Goal: Navigation & Orientation: Find specific page/section

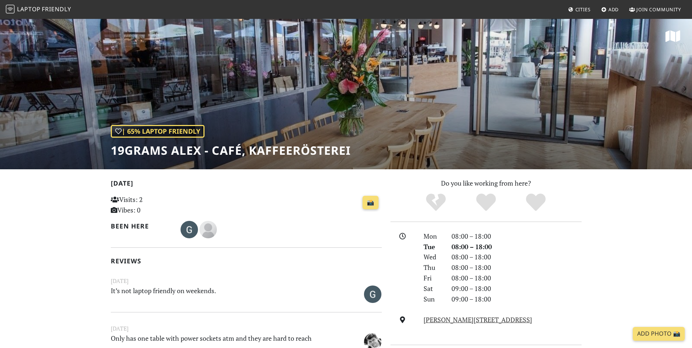
click at [36, 10] on span "Laptop" at bounding box center [29, 9] width 24 height 8
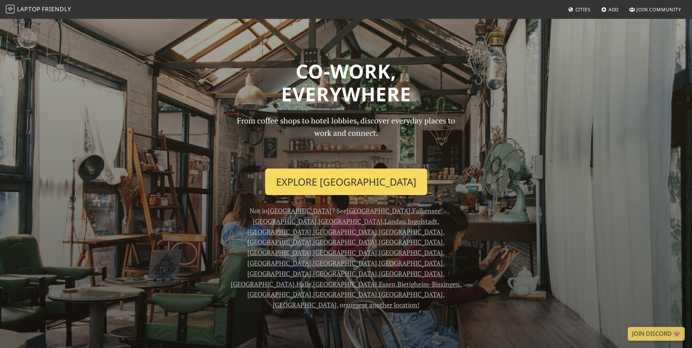
click at [326, 177] on link "Explore Berlin" at bounding box center [346, 181] width 162 height 27
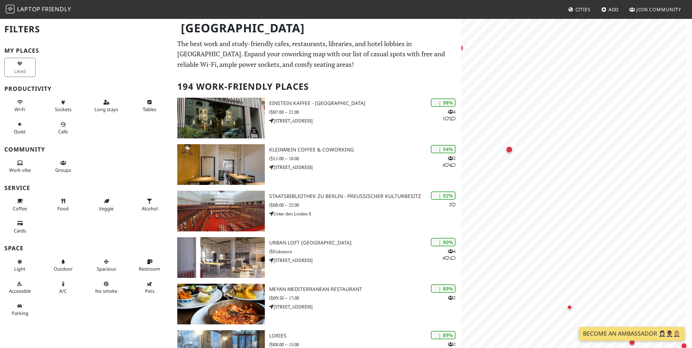
click at [12, 8] on img at bounding box center [10, 9] width 9 height 9
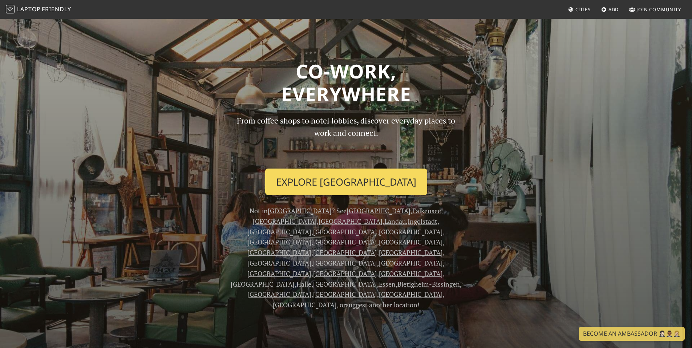
click at [316, 188] on link "Explore Berlin" at bounding box center [346, 181] width 162 height 27
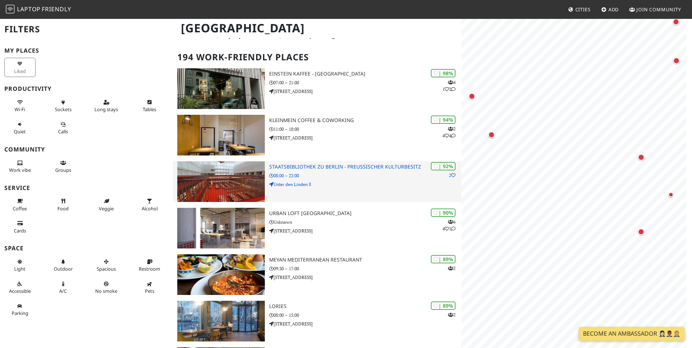
scroll to position [31, 0]
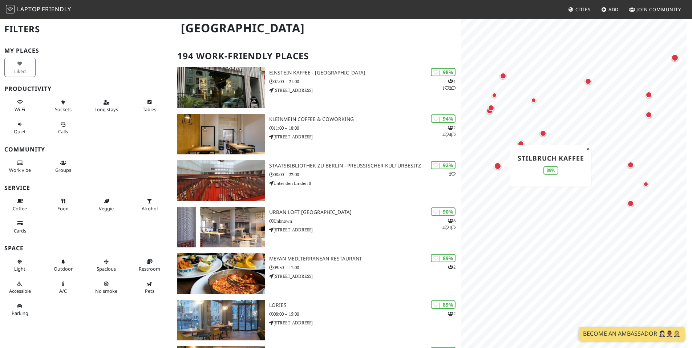
click at [499, 166] on div "Map marker" at bounding box center [497, 165] width 7 height 7
